Goal: Obtain resource: Obtain resource

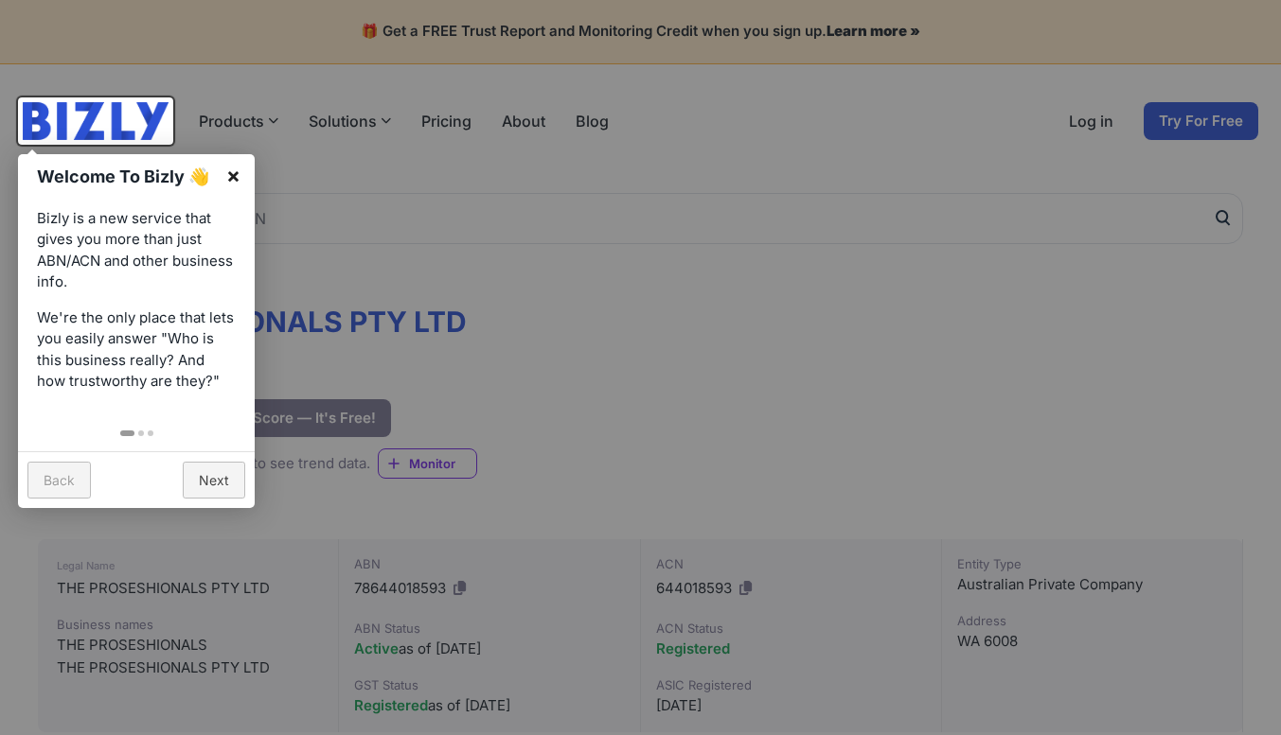
click at [229, 168] on link "×" at bounding box center [233, 175] width 43 height 43
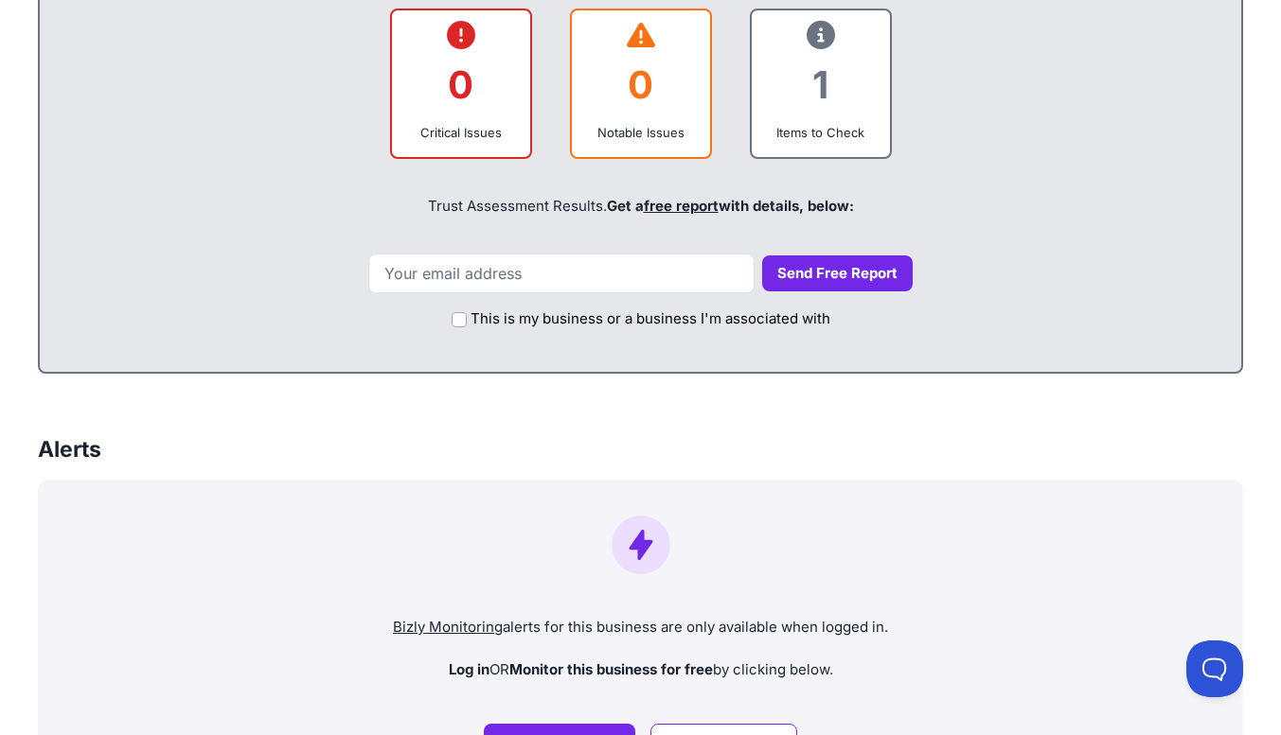
scroll to position [757, 0]
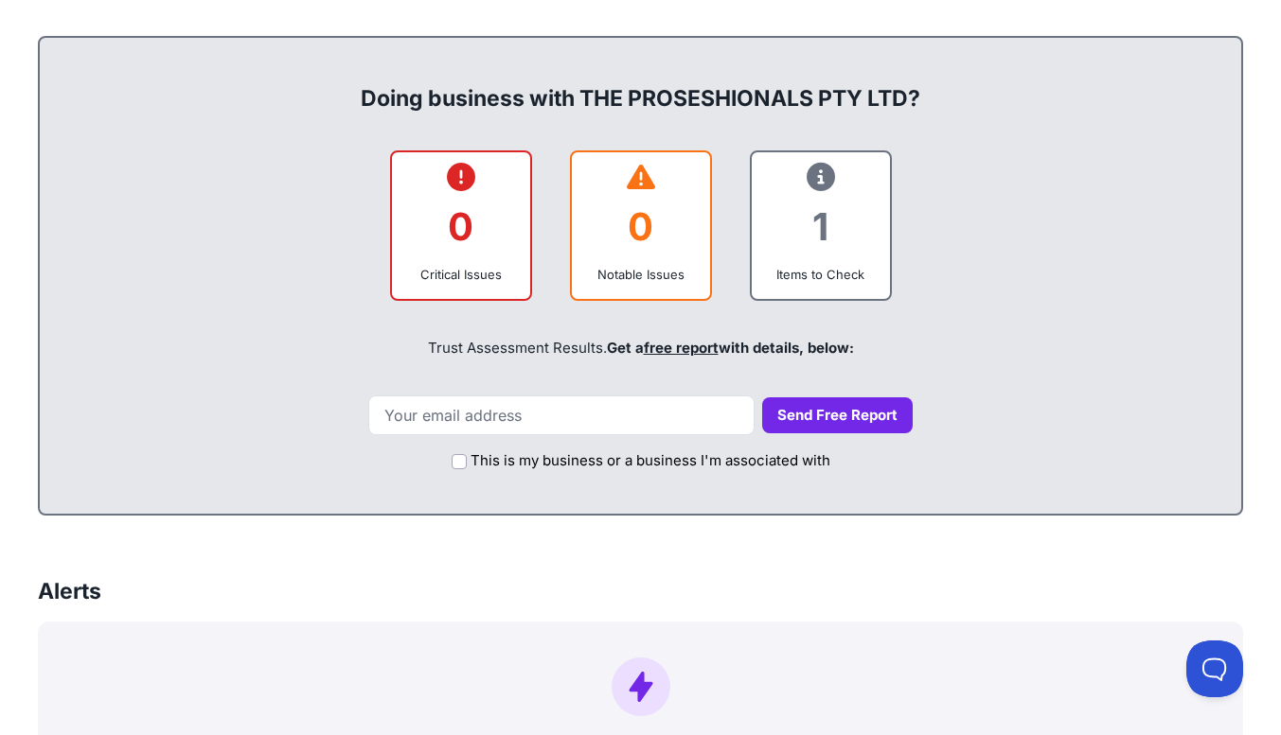
click at [833, 204] on div "1" at bounding box center [821, 226] width 108 height 77
click at [514, 421] on input "email" at bounding box center [561, 416] width 386 height 40
type input "[PERSON_NAME][EMAIL_ADDRESS][DOMAIN_NAME]"
click at [762, 423] on button "Send Free Report" at bounding box center [837, 416] width 150 height 37
click at [788, 424] on button "Send Free Report" at bounding box center [837, 416] width 150 height 37
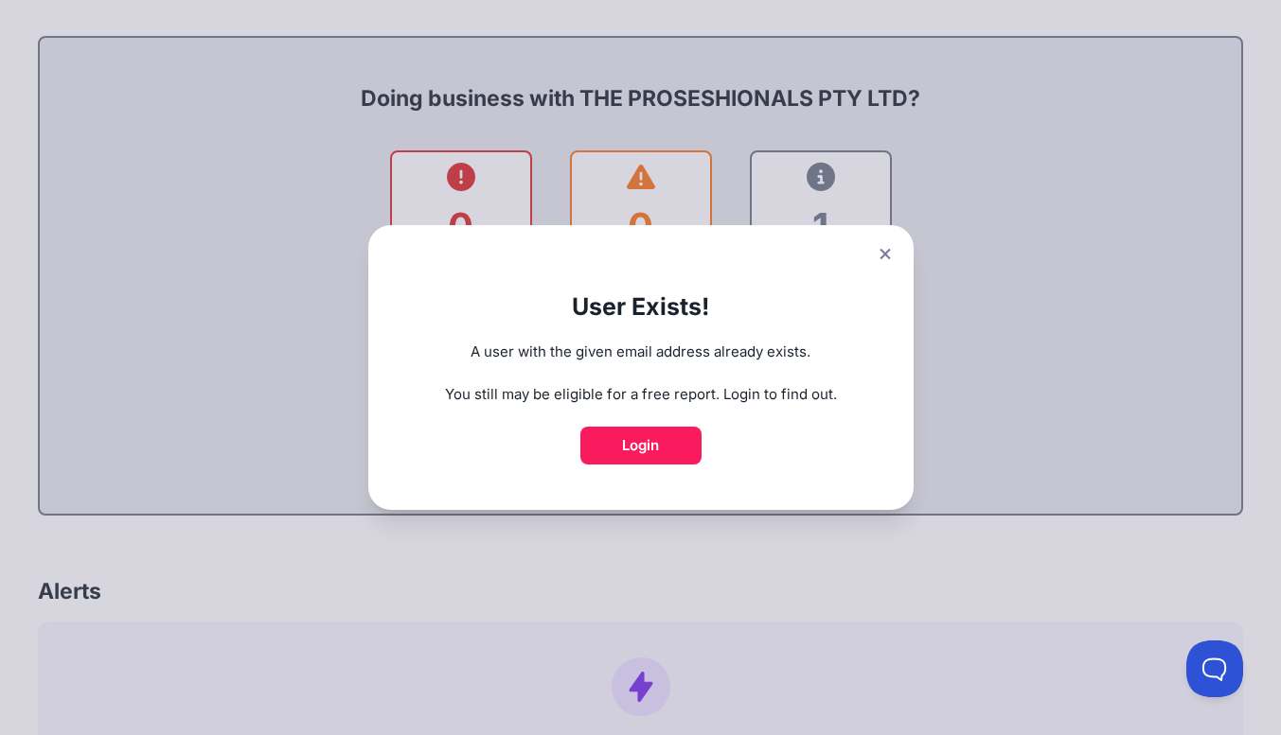
click at [891, 252] on icon at bounding box center [884, 254] width 11 height 12
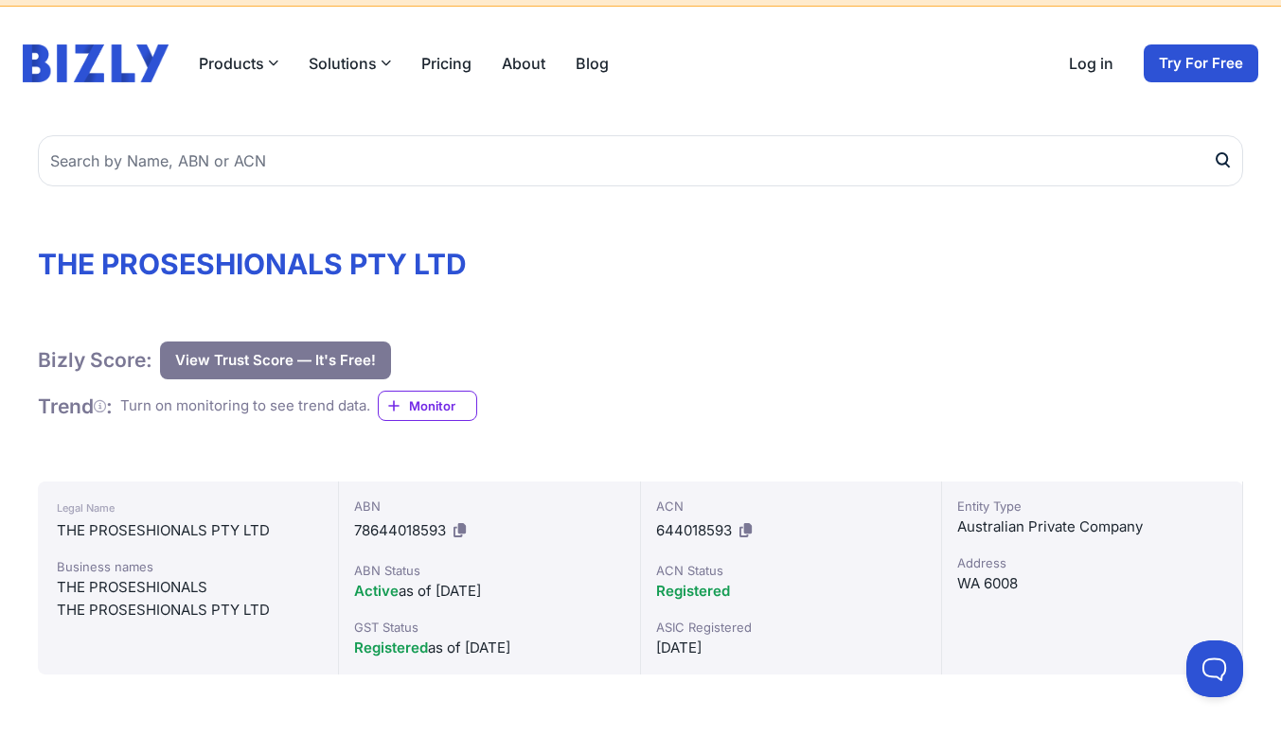
scroll to position [0, 0]
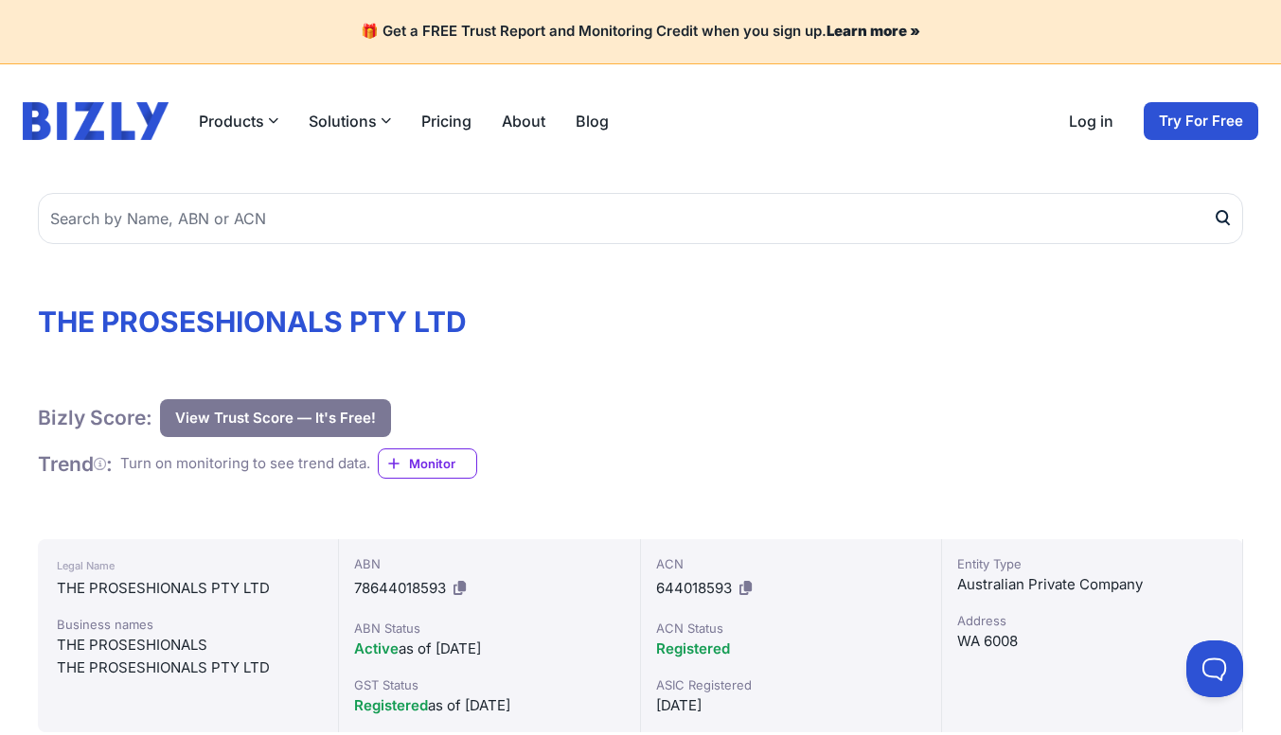
click at [1091, 128] on link "Log in" at bounding box center [1091, 121] width 44 height 23
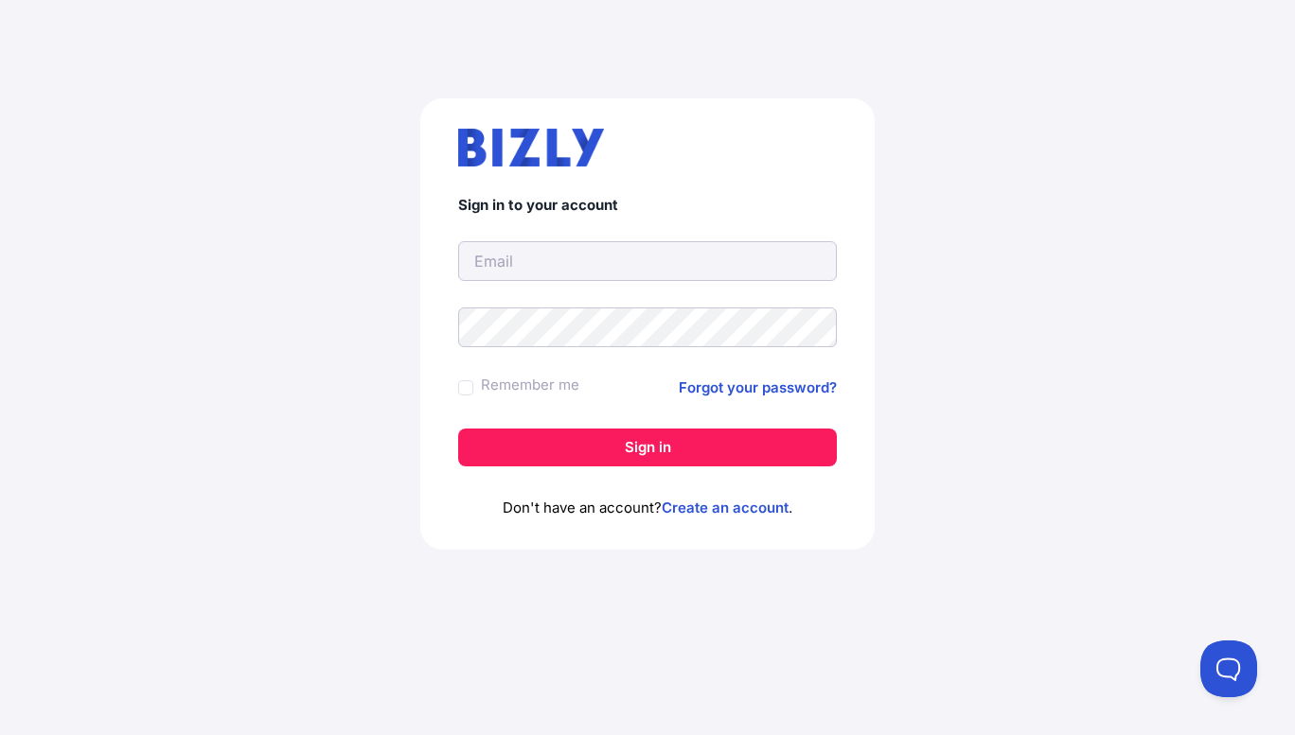
click at [574, 262] on input "text" at bounding box center [647, 261] width 379 height 40
type input "[PERSON_NAME][EMAIL_ADDRESS][DOMAIN_NAME]"
